Goal: Task Accomplishment & Management: Use online tool/utility

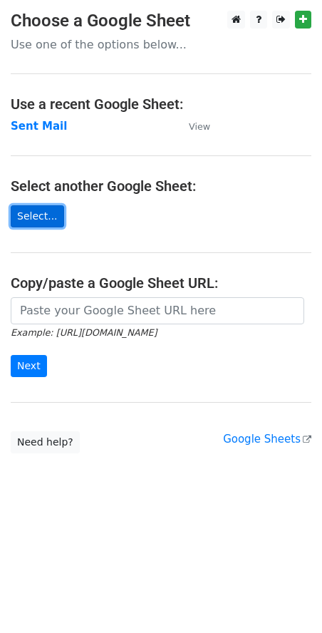
click at [51, 220] on link "Select..." at bounding box center [37, 216] width 53 height 22
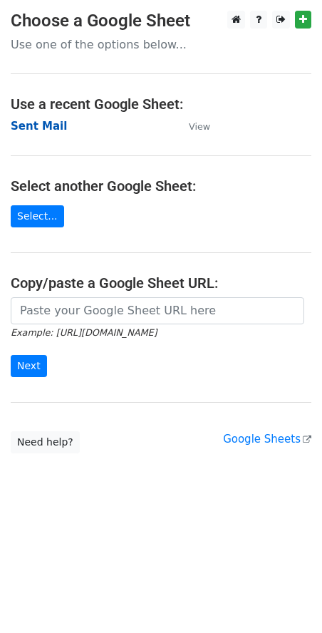
click at [38, 130] on strong "Sent Mail" at bounding box center [39, 126] width 56 height 13
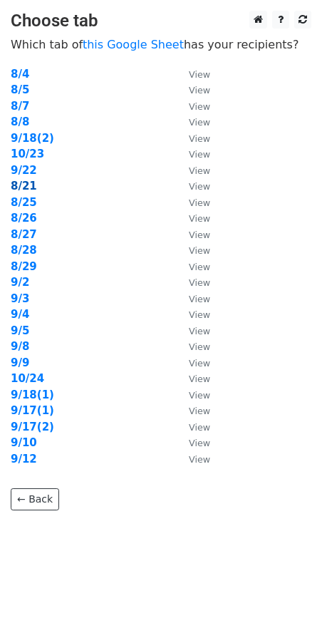
click at [29, 188] on strong "8/21" at bounding box center [24, 186] width 26 height 13
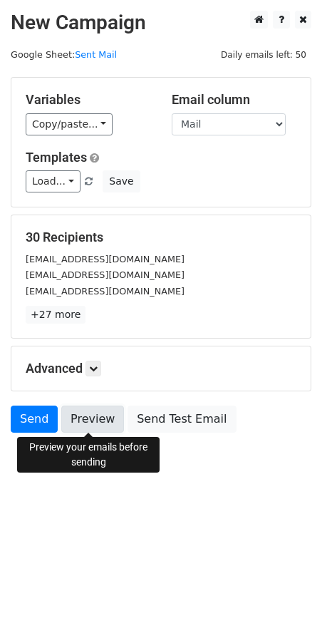
click at [86, 419] on link "Preview" at bounding box center [92, 419] width 63 height 27
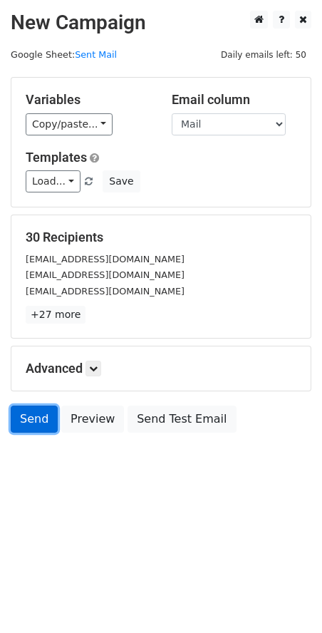
click at [37, 423] on link "Send" at bounding box center [34, 419] width 47 height 27
